Goal: Transaction & Acquisition: Purchase product/service

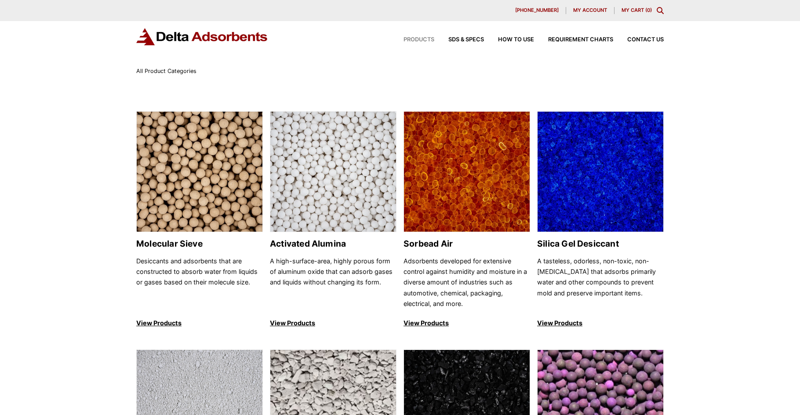
click at [584, 10] on span "My account" at bounding box center [590, 10] width 34 height 5
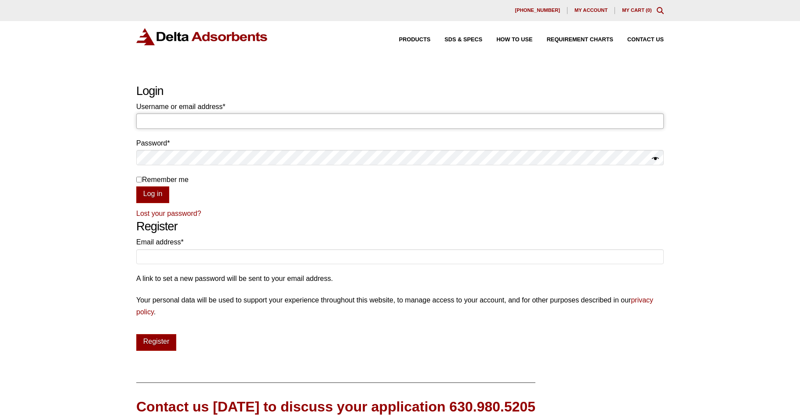
type input "purchasing@monkeyboysproductions.com"
click at [137, 174] on label "Remember me" at bounding box center [399, 180] width 527 height 12
click at [137, 177] on input "Remember me" at bounding box center [139, 180] width 6 height 6
click at [137, 178] on input "Remember me" at bounding box center [139, 180] width 6 height 6
click at [139, 178] on input "Remember me" at bounding box center [139, 180] width 6 height 6
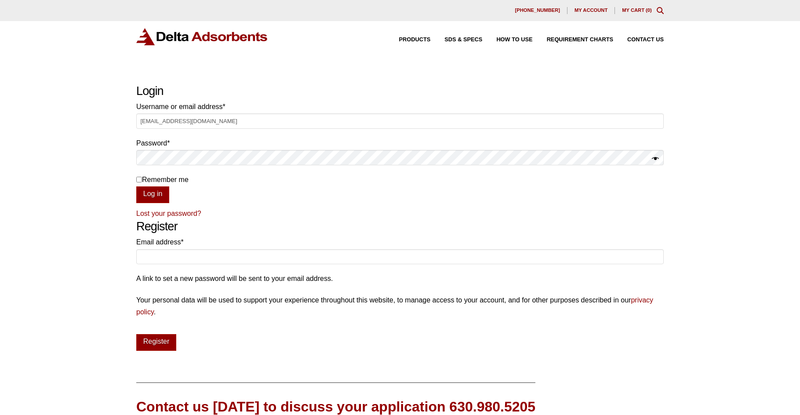
checkbox input "true"
click at [143, 192] on button "Log in" at bounding box center [152, 194] width 33 height 17
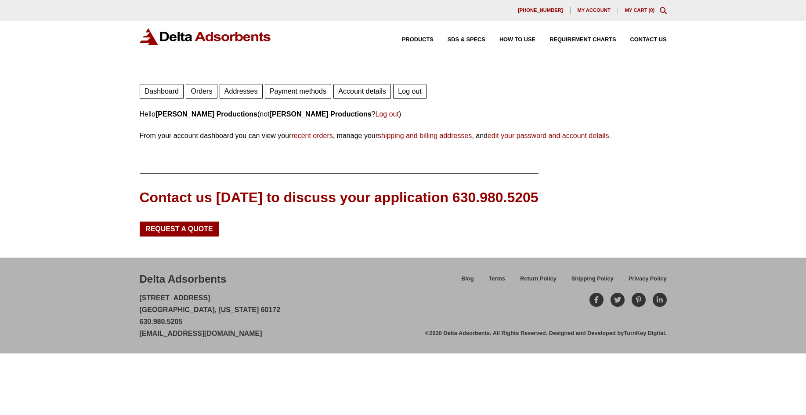
click at [204, 88] on link "Orders" at bounding box center [201, 91] width 31 height 15
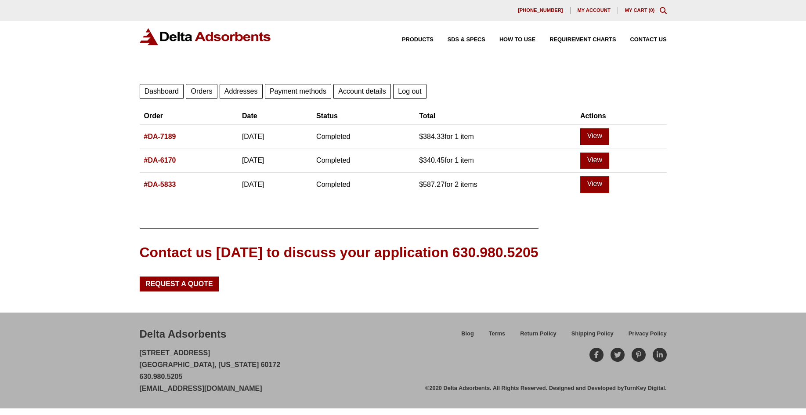
click at [609, 137] on link "View" at bounding box center [595, 136] width 29 height 17
click at [606, 158] on link "View" at bounding box center [595, 161] width 29 height 17
click at [610, 187] on link "View" at bounding box center [595, 184] width 29 height 17
click at [606, 139] on link "View" at bounding box center [595, 136] width 29 height 17
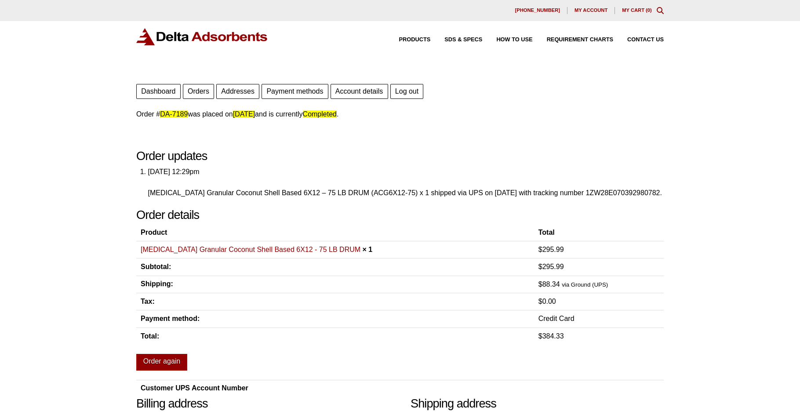
click at [282, 253] on link "[MEDICAL_DATA] Granular Coconut Shell Based 6X12 - 75 LB DRUM" at bounding box center [251, 249] width 220 height 7
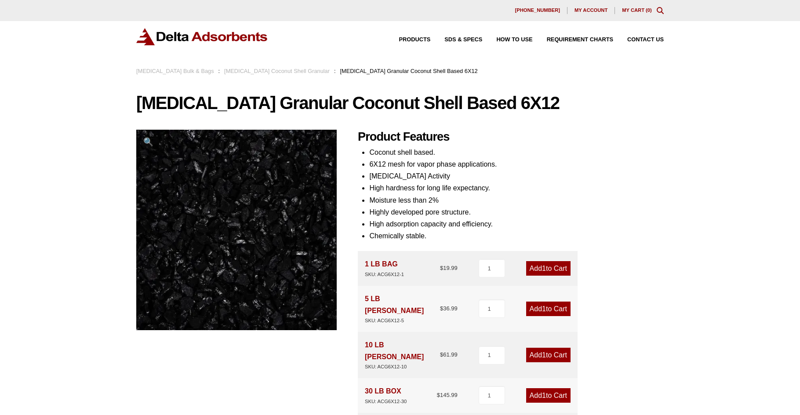
drag, startPoint x: 136, startPoint y: 102, endPoint x: 555, endPoint y: 97, distance: 418.4
click at [555, 97] on h1 "Activated Carbon Granular Coconut Shell Based 6X12" at bounding box center [399, 103] width 527 height 18
copy h1 "Activated Carbon Granular Coconut Shell Based 6X12"
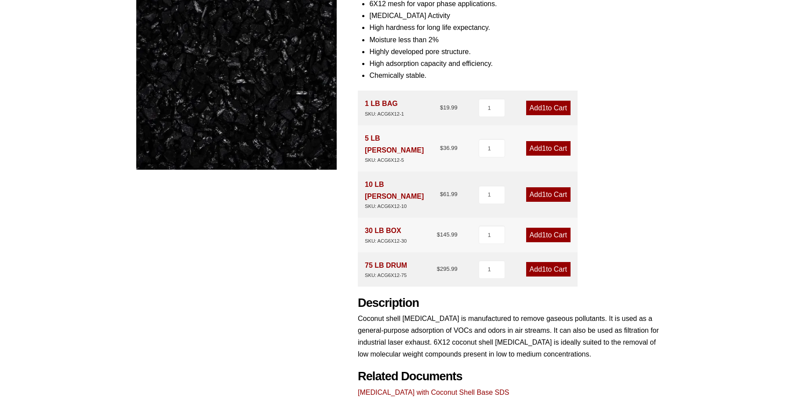
scroll to position [176, 0]
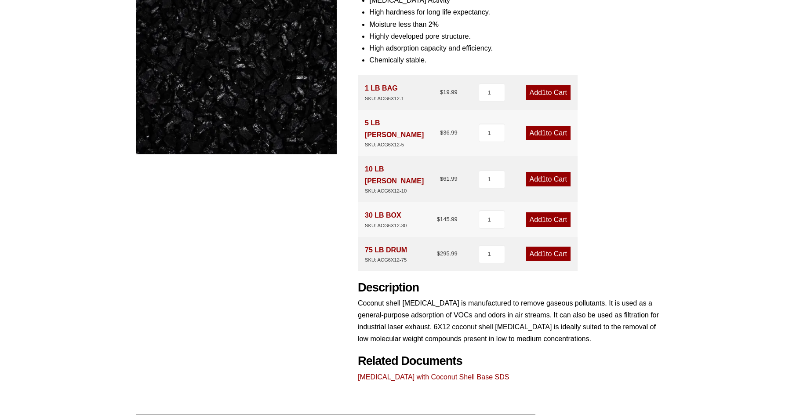
click at [538, 247] on link "Add 1 to Cart" at bounding box center [548, 254] width 44 height 15
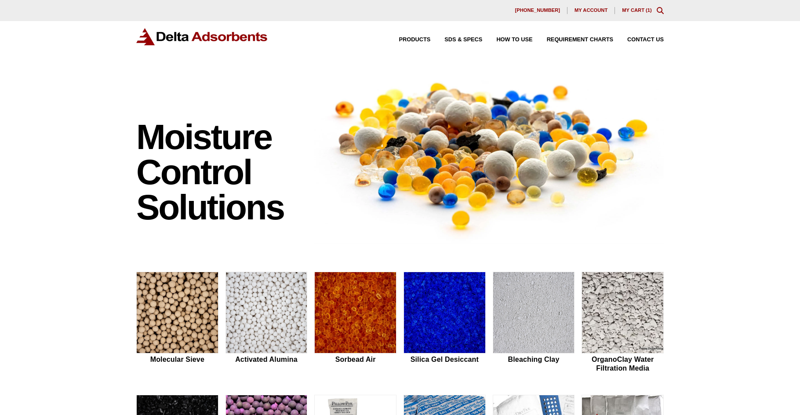
click at [637, 11] on link "My Cart ( 1 )" at bounding box center [637, 9] width 30 height 5
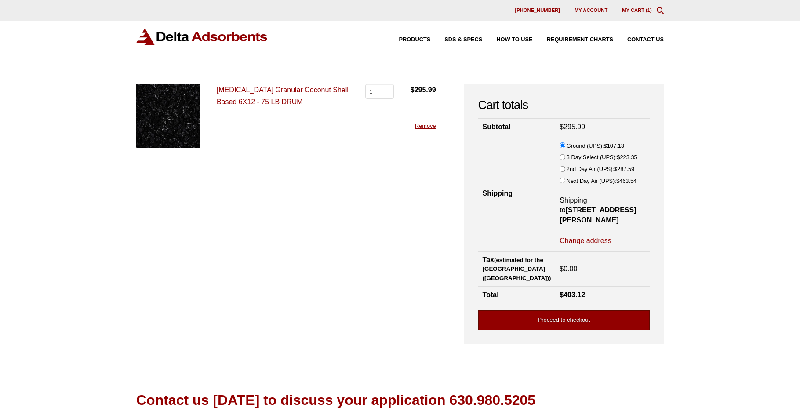
click at [505, 310] on link "Proceed to checkout" at bounding box center [563, 320] width 171 height 20
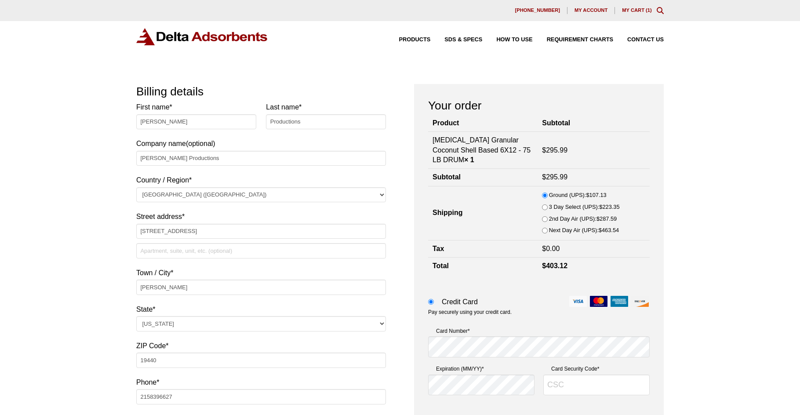
select select "PA"
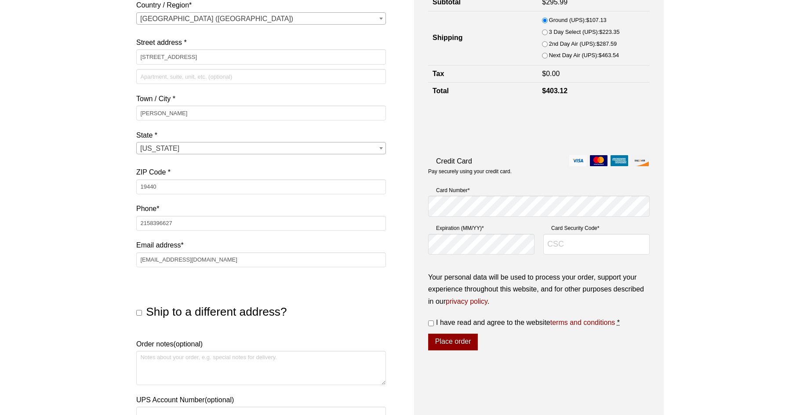
scroll to position [132, 0]
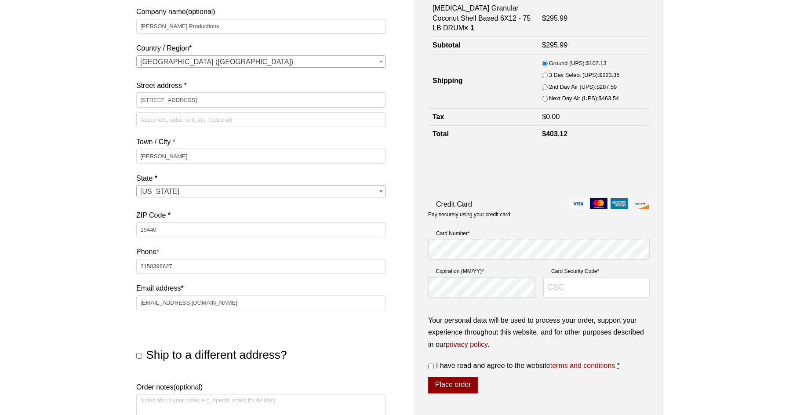
click at [428, 239] on div "Payment Info" at bounding box center [428, 239] width 0 height 0
type input "302"
click at [428, 366] on input "I have read and agree to the website terms and conditions *" at bounding box center [431, 366] width 6 height 6
checkbox input "true"
click at [459, 385] on button "Place order" at bounding box center [453, 385] width 50 height 17
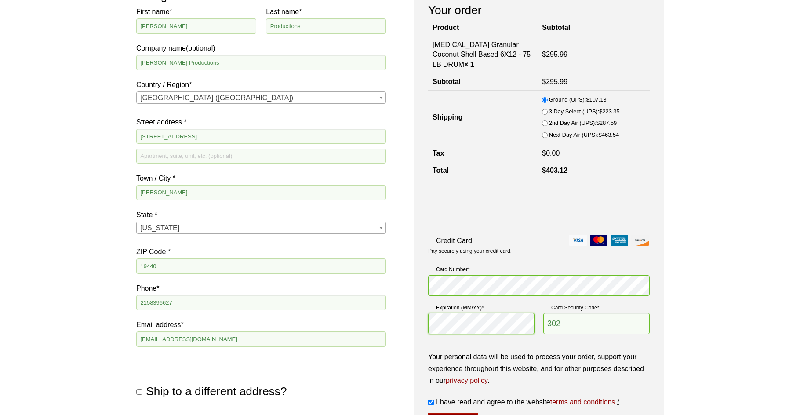
scroll to position [147, 0]
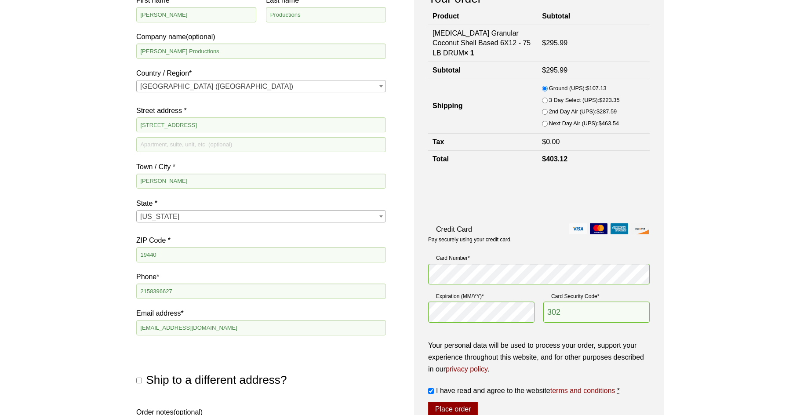
click at [532, 290] on fieldset "Payment Info Card Number * Expiration (MM/YY) * Card Security Code * 302" at bounding box center [539, 291] width 222 height 80
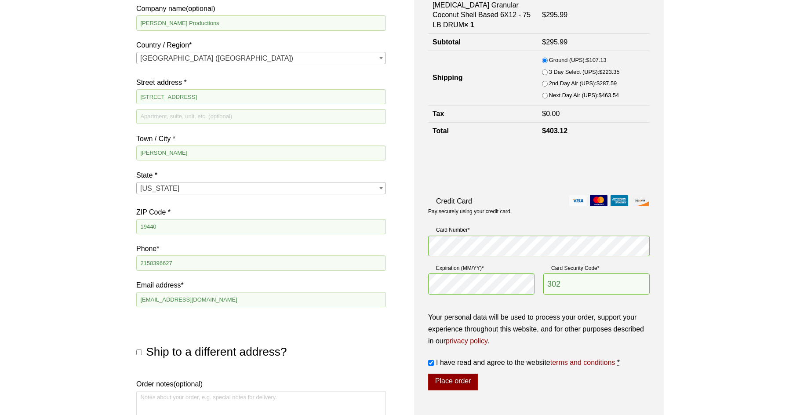
scroll to position [191, 0]
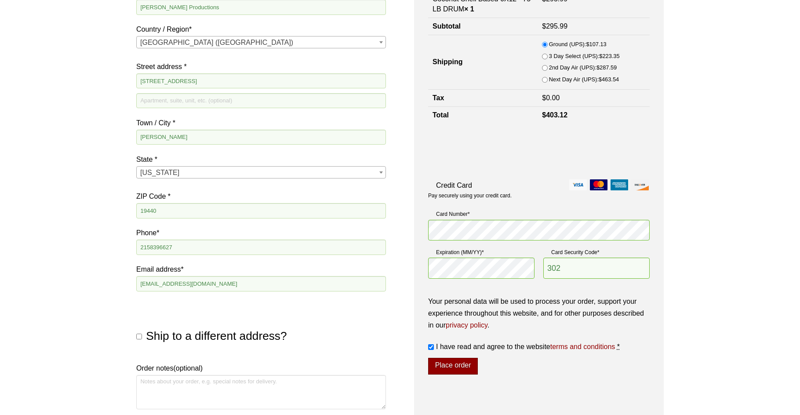
click at [443, 361] on button "Place order" at bounding box center [453, 366] width 50 height 17
